Goal: Information Seeking & Learning: Learn about a topic

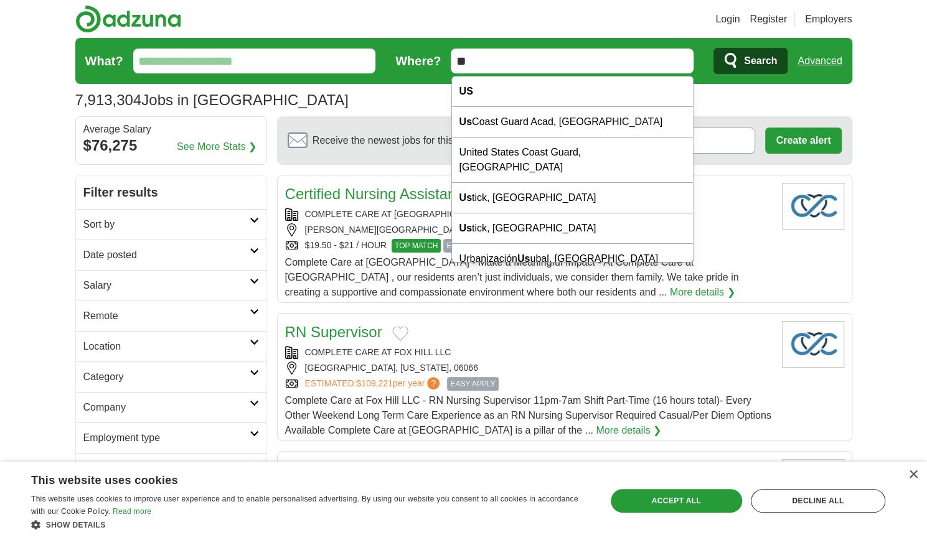
drag, startPoint x: 516, startPoint y: 59, endPoint x: 280, endPoint y: 59, distance: 236.5
click at [281, 59] on form "What? Where? ** Search Advanced" at bounding box center [463, 61] width 777 height 46
click at [141, 324] on link "Remote" at bounding box center [171, 316] width 190 height 30
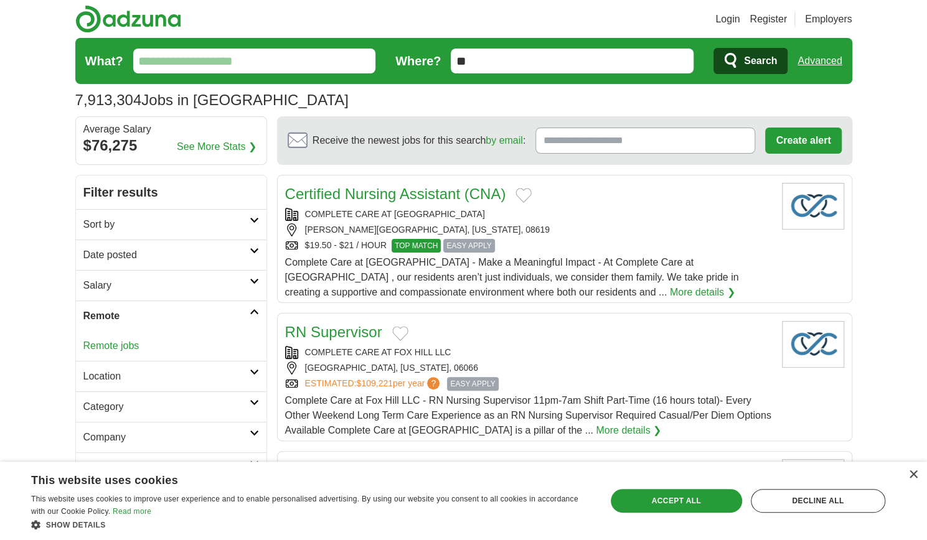
click at [120, 342] on link "Remote jobs" at bounding box center [111, 345] width 56 height 11
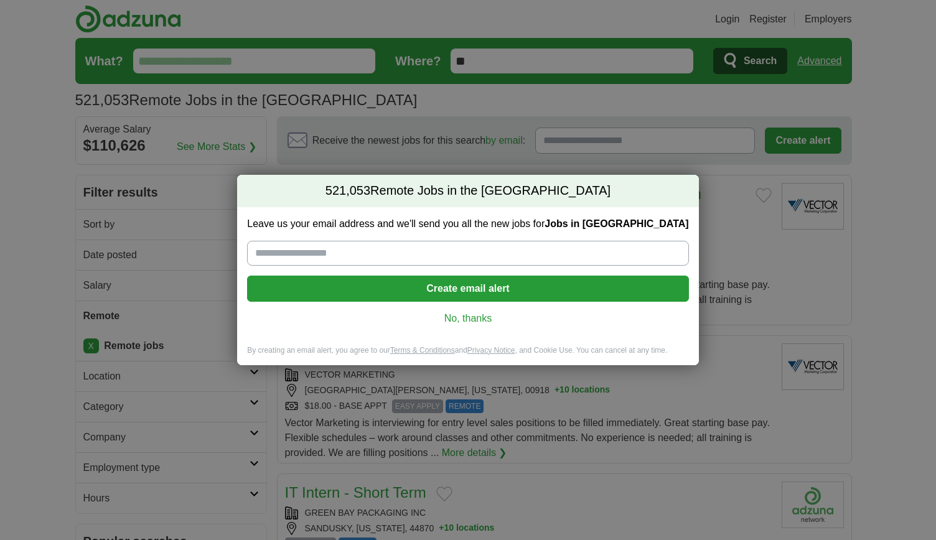
click at [464, 320] on link "No, thanks" at bounding box center [467, 319] width 421 height 14
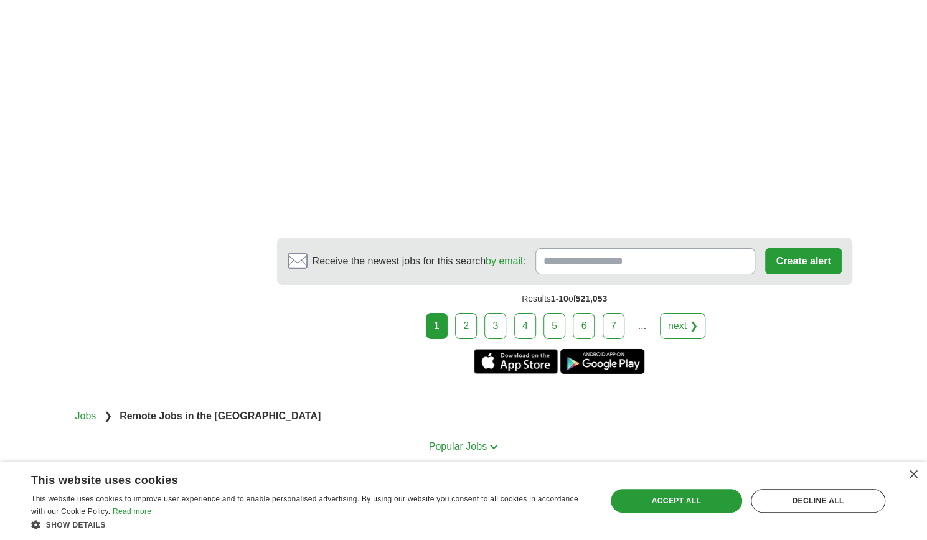
scroll to position [2333, 0]
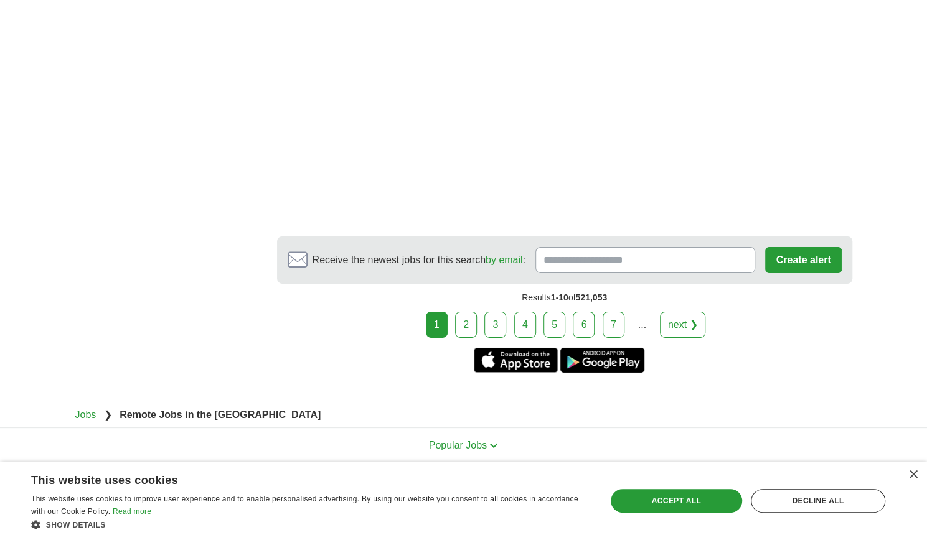
click at [476, 312] on link "2" at bounding box center [466, 325] width 22 height 26
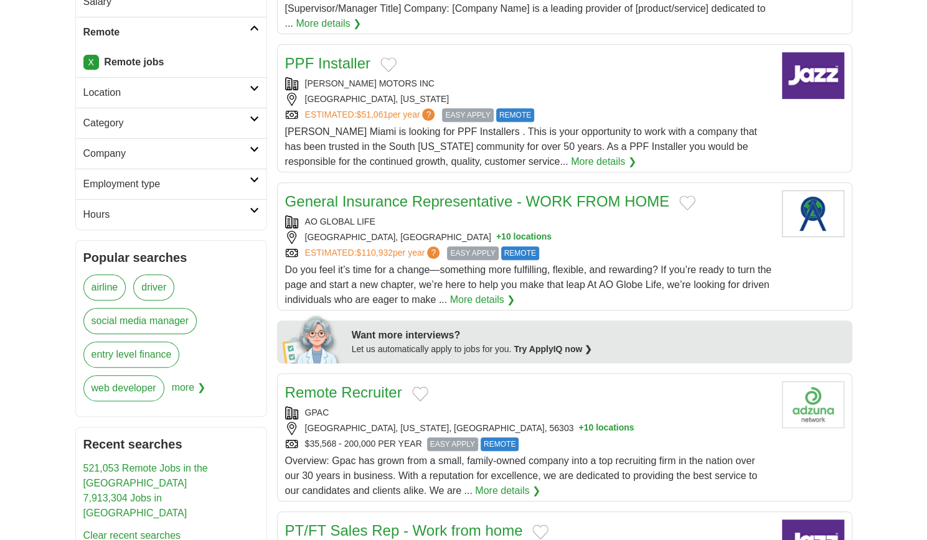
scroll to position [311, 0]
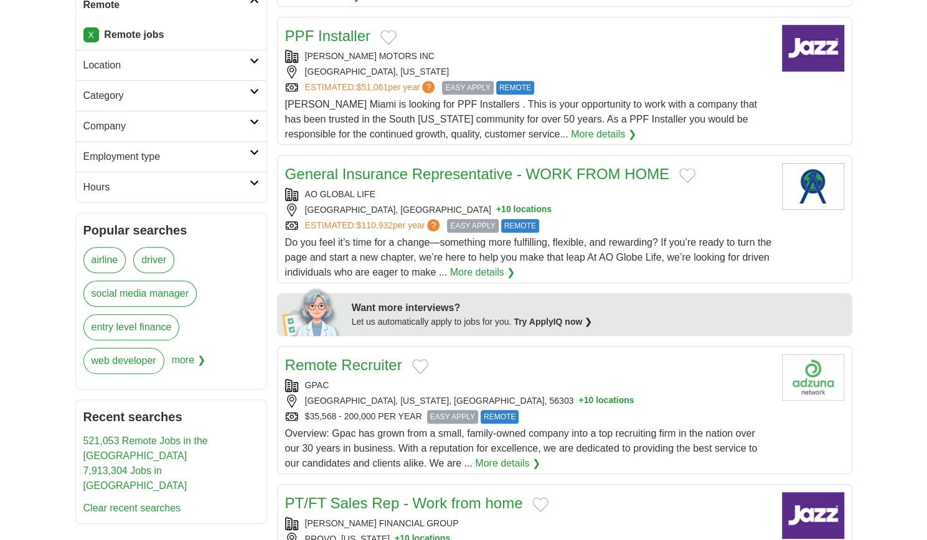
click at [172, 54] on link "Location" at bounding box center [171, 65] width 190 height 30
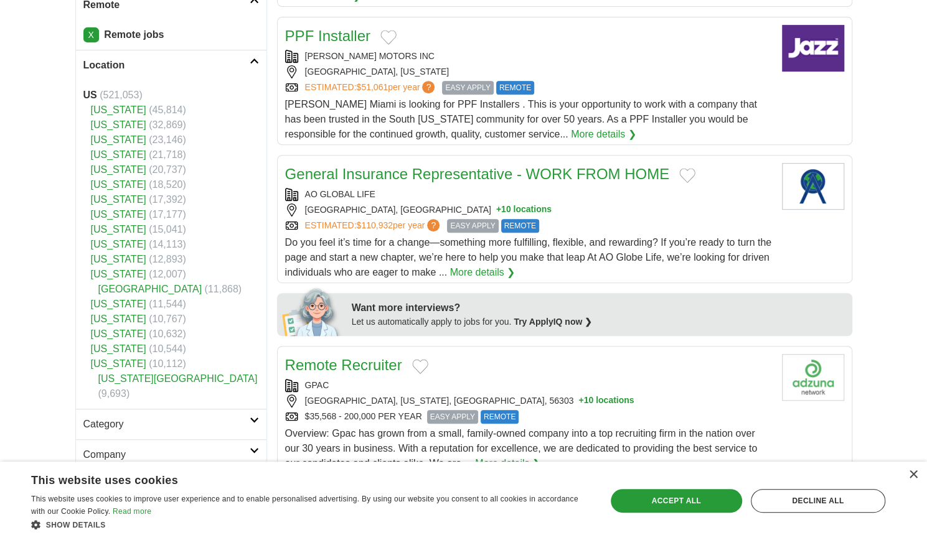
click at [96, 228] on link "[US_STATE]" at bounding box center [118, 229] width 55 height 11
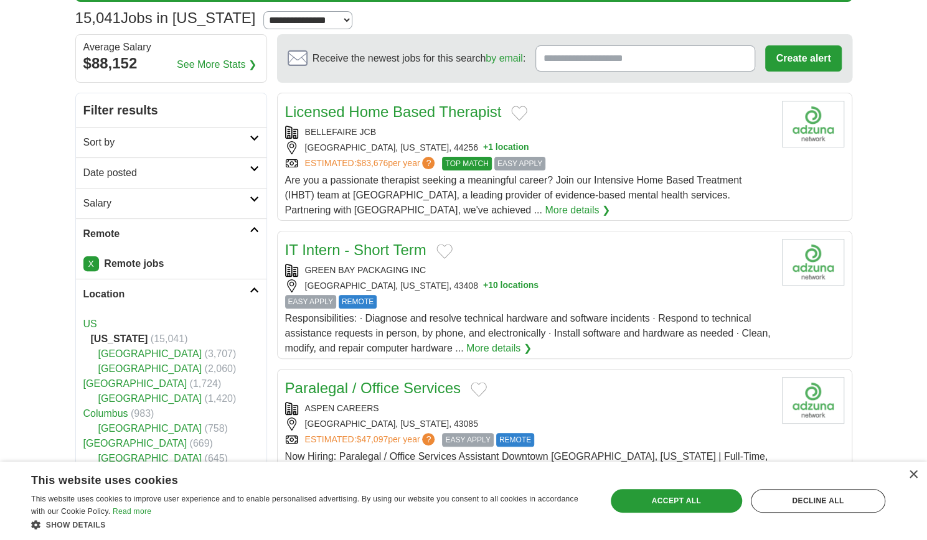
scroll to position [187, 0]
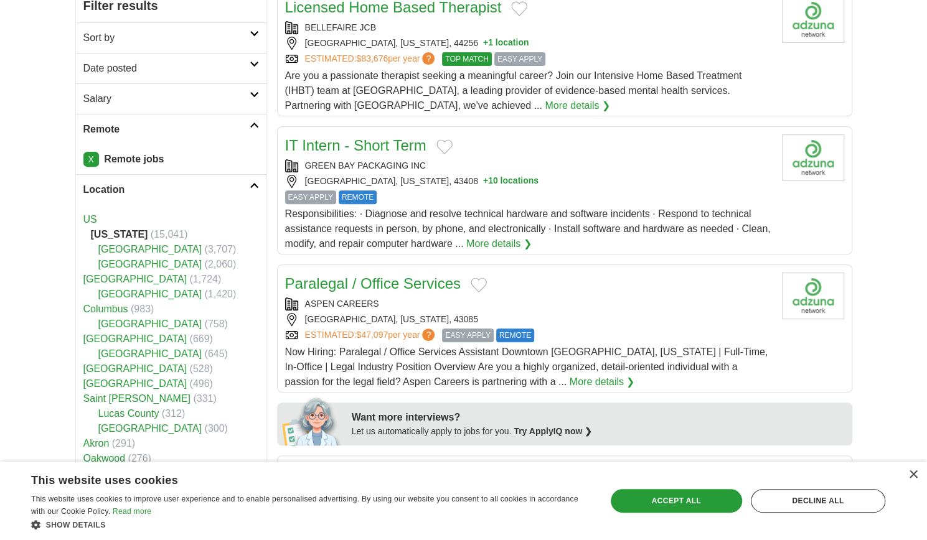
click at [110, 184] on h2 "Location" at bounding box center [166, 189] width 166 height 15
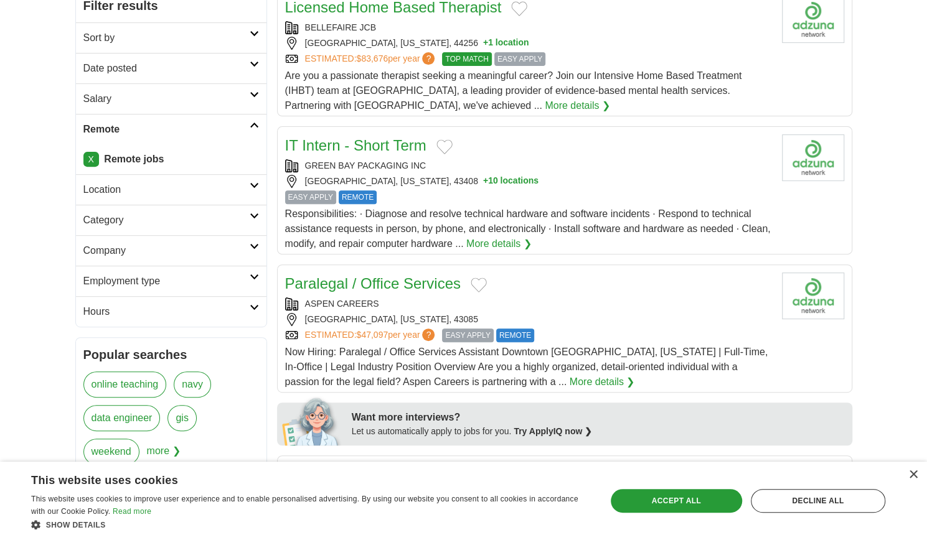
click at [108, 185] on h2 "Location" at bounding box center [166, 189] width 166 height 15
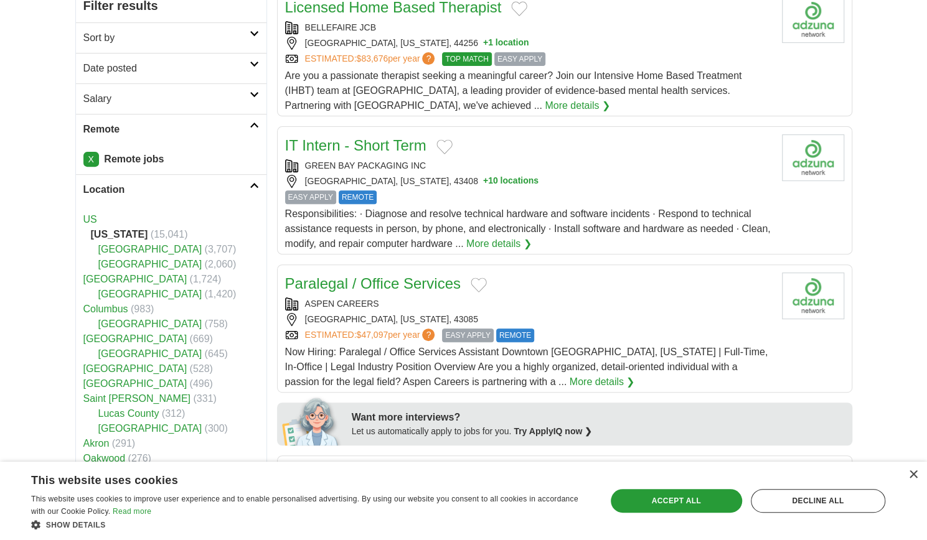
click at [90, 220] on link "US" at bounding box center [90, 219] width 14 height 11
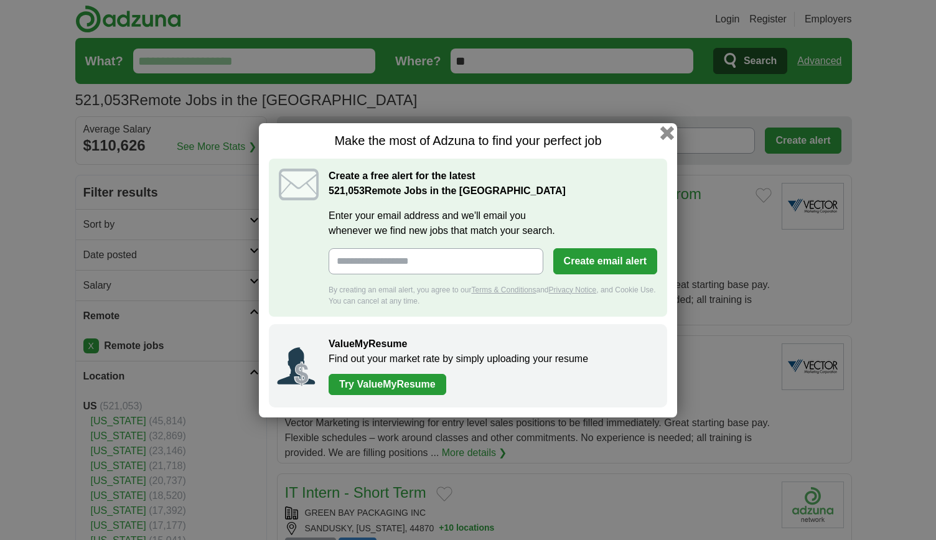
click at [662, 133] on button "button" at bounding box center [667, 133] width 14 height 14
